Goal: Navigation & Orientation: Find specific page/section

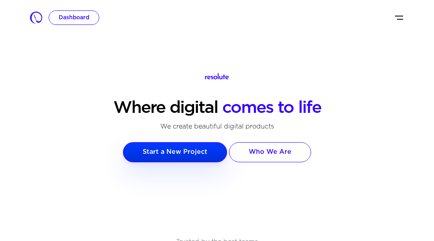
scroll to position [16, 0]
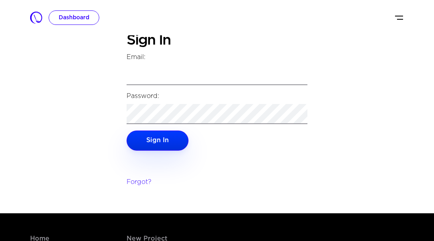
scroll to position [16, 0]
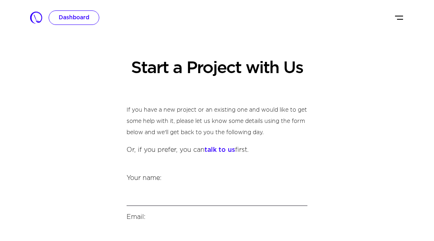
scroll to position [16, 0]
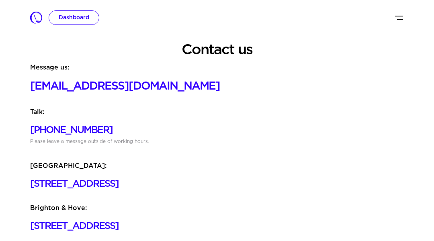
scroll to position [16, 0]
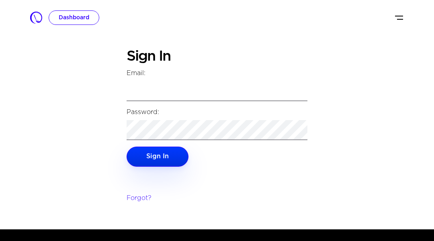
scroll to position [16, 0]
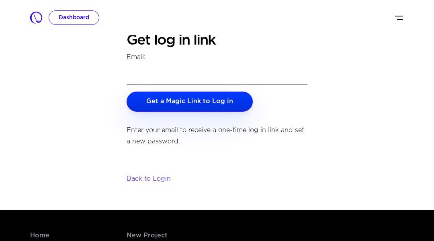
scroll to position [16, 0]
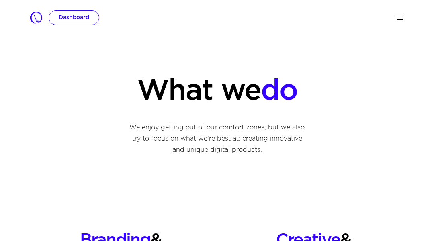
scroll to position [16, 0]
